Goal: Obtain resource: Obtain resource

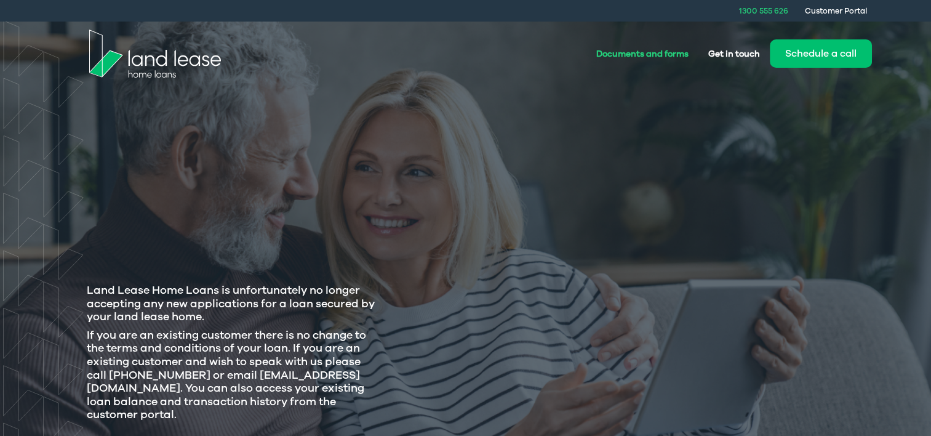
click at [641, 54] on link "Documents and forms" at bounding box center [643, 53] width 112 height 23
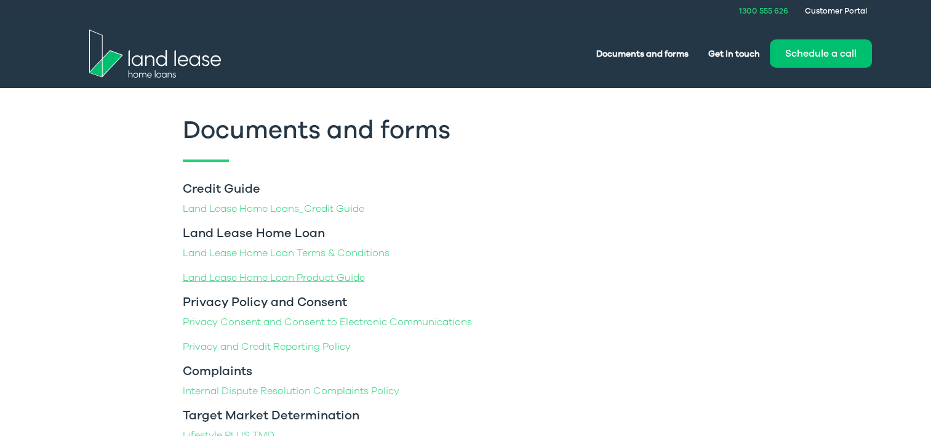
click at [239, 276] on link "Land Lease Home Loan Product Guide" at bounding box center [274, 278] width 182 height 14
click at [305, 254] on link "Land Lease Home Loan Terms & Conditions" at bounding box center [286, 253] width 207 height 14
click at [183, 58] on img at bounding box center [155, 54] width 132 height 48
